Goal: Navigation & Orientation: Understand site structure

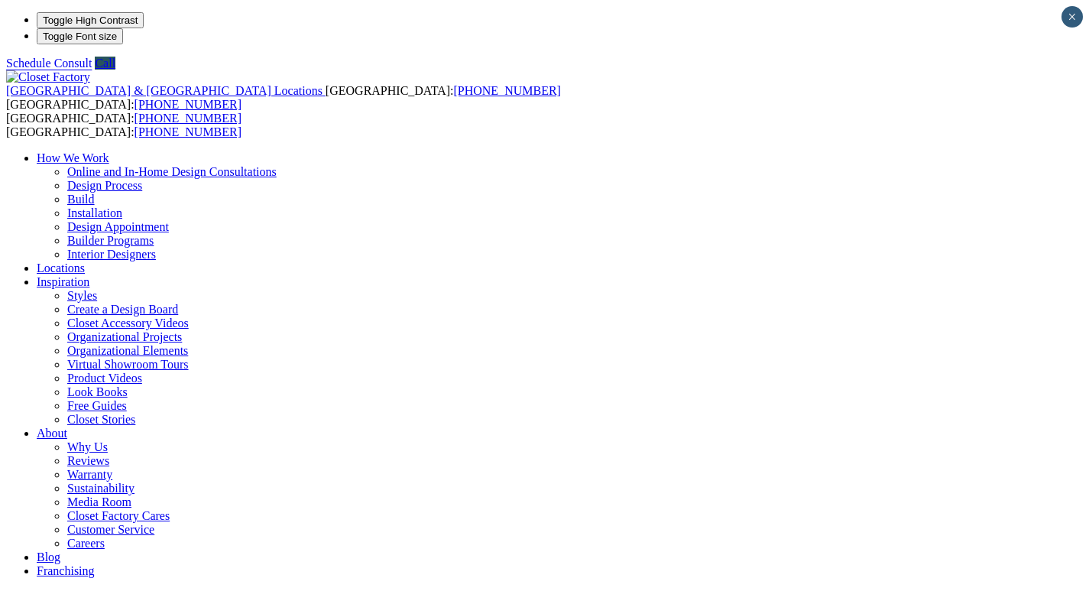
click at [45, 70] on img at bounding box center [48, 77] width 84 height 14
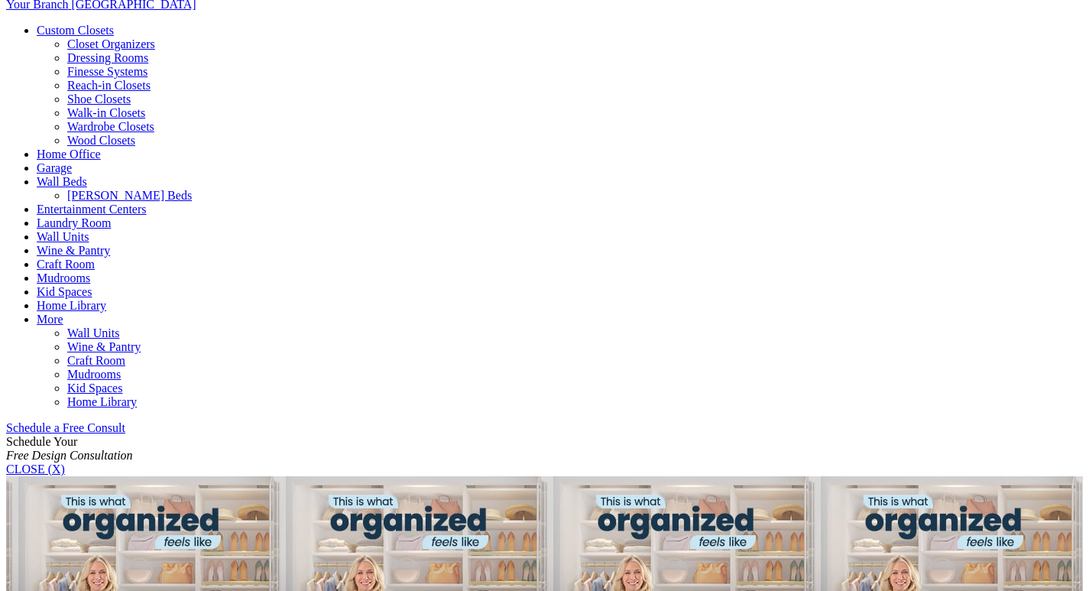
scroll to position [669, 0]
